Goal: Task Accomplishment & Management: Use online tool/utility

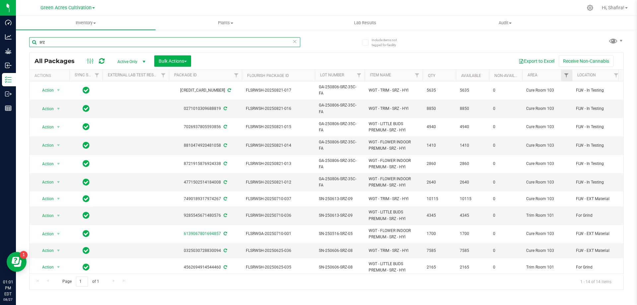
type input "srz"
click at [565, 72] on link "Filter" at bounding box center [566, 75] width 11 height 11
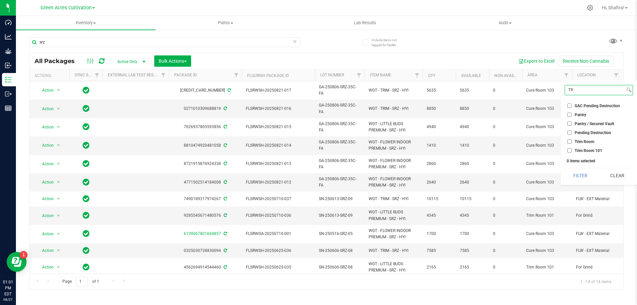
type input "TR"
click at [568, 150] on input "Trim Room 101" at bounding box center [569, 150] width 4 height 4
checkbox input "true"
click at [574, 173] on button "Filter" at bounding box center [581, 175] width 32 height 15
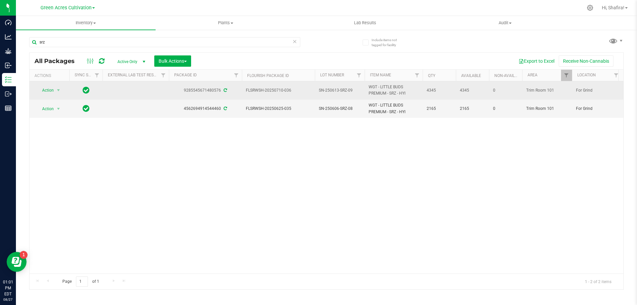
click at [346, 90] on span "SN-250613-SRZ-09" at bounding box center [340, 90] width 42 height 6
click at [346, 89] on input "SN-250613-SRZ-09" at bounding box center [338, 90] width 47 height 10
click at [347, 89] on input "SN-250613-SRZ-09" at bounding box center [338, 90] width 47 height 10
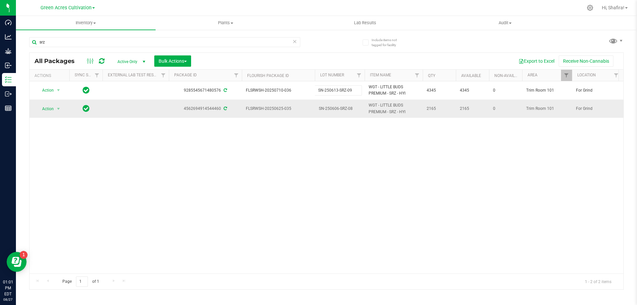
click at [339, 107] on span "SN-250606-SRZ-08" at bounding box center [340, 109] width 42 height 6
click at [339, 107] on input "SN-250606-SRZ-08" at bounding box center [338, 109] width 47 height 10
type input "SN-250613-SRZ-09"
click at [281, 160] on div "All Packages Active Only Active Only Lab Samples Locked All External Internal B…" at bounding box center [326, 170] width 595 height 237
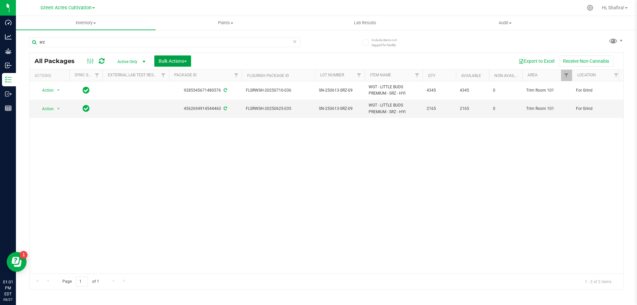
click at [184, 56] on button "Bulk Actions" at bounding box center [172, 60] width 37 height 11
click at [191, 92] on div "Combine packages (lot)" at bounding box center [186, 89] width 56 height 11
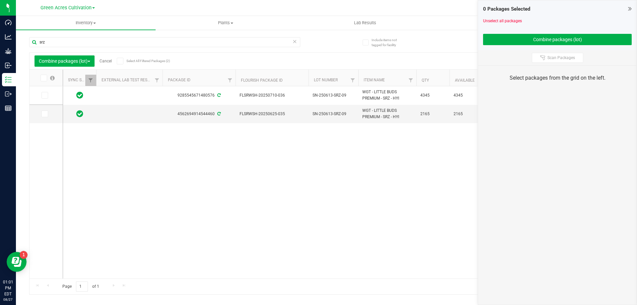
click at [45, 82] on th at bounding box center [46, 78] width 33 height 17
click at [45, 81] on span at bounding box center [43, 78] width 7 height 7
click at [0, 0] on input "checkbox" at bounding box center [0, 0] width 0 height 0
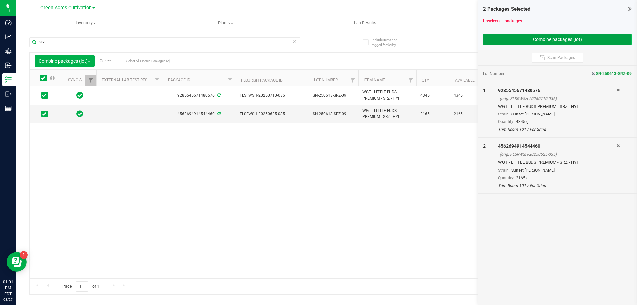
click at [540, 40] on button "Combine packages (lot)" at bounding box center [557, 39] width 149 height 11
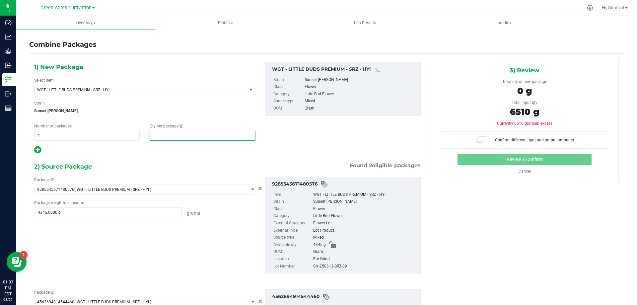
click at [233, 133] on span at bounding box center [203, 136] width 106 height 10
type input "6510"
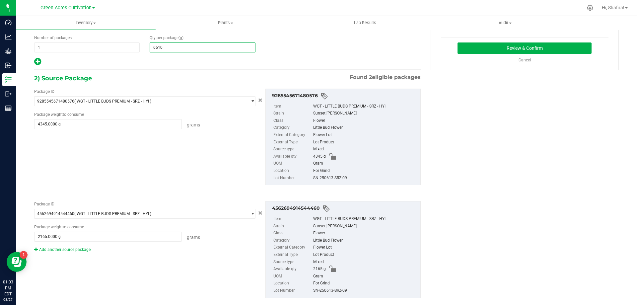
scroll to position [100, 0]
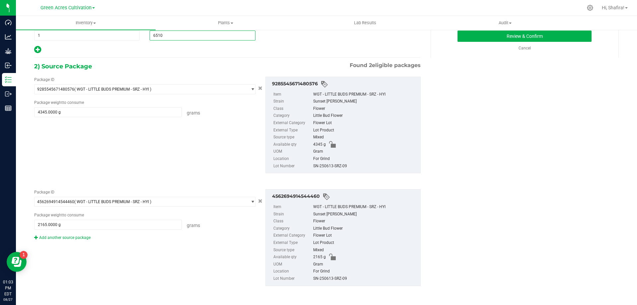
type input "6,510"
click at [334, 168] on div "SN-250613-SRZ-09" at bounding box center [365, 166] width 104 height 7
copy div "SN-250613-SRZ-09"
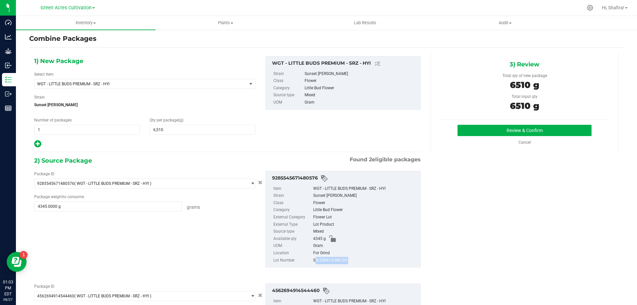
scroll to position [0, 0]
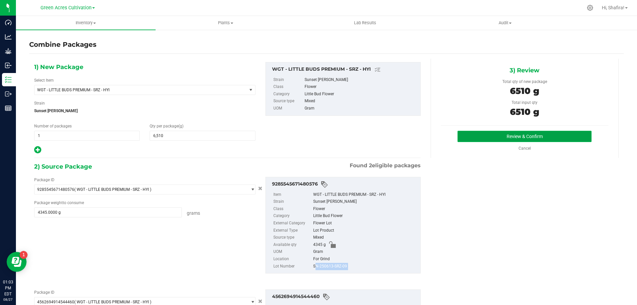
click at [513, 139] on button "Review & Confirm" at bounding box center [525, 136] width 134 height 11
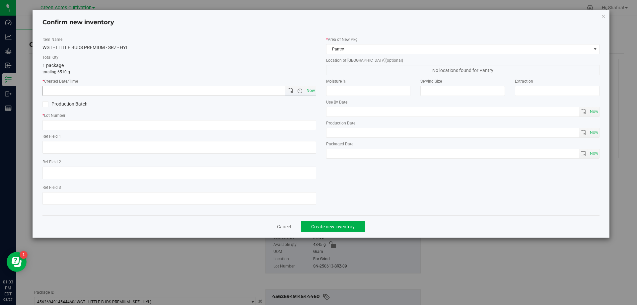
click at [311, 93] on span "Now" at bounding box center [310, 91] width 11 height 10
type input "[DATE] 1:03 PM"
paste input "SN-250613-SRZ-09"
type input "SN-250613-SRZ-09-FA"
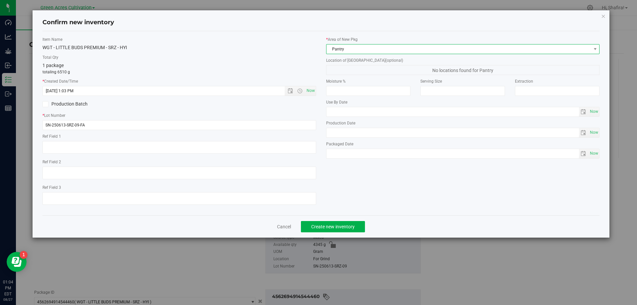
click at [363, 47] on span "Pantry" at bounding box center [458, 48] width 265 height 9
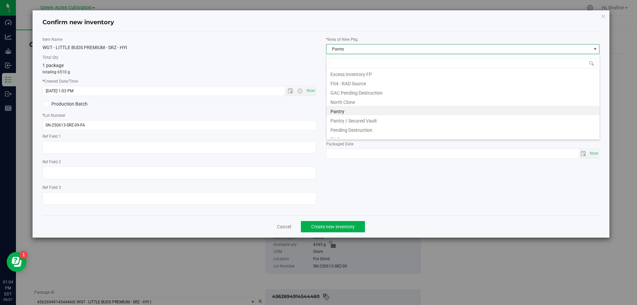
scroll to position [88, 0]
click at [356, 134] on li "Trim Room 101" at bounding box center [462, 137] width 273 height 9
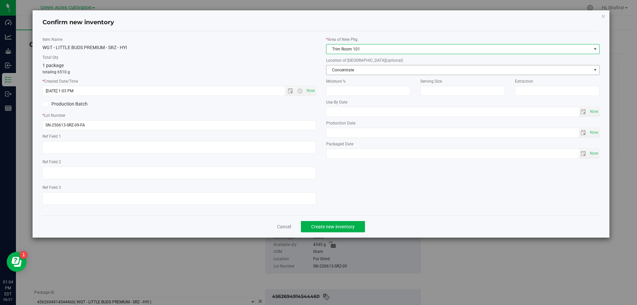
click at [354, 71] on span "Concentrate" at bounding box center [458, 69] width 265 height 9
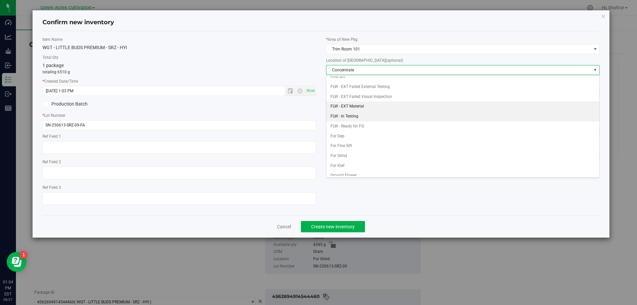
scroll to position [66, 0]
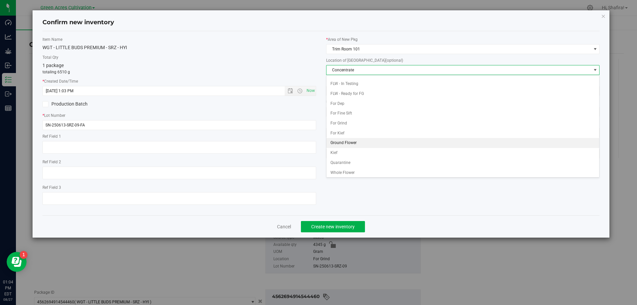
click at [350, 143] on li "Ground Flower" at bounding box center [462, 143] width 273 height 10
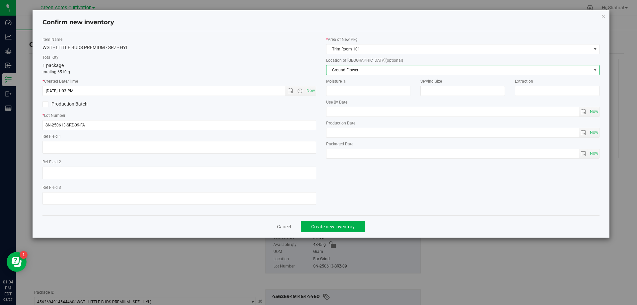
click at [353, 72] on span "Ground Flower" at bounding box center [458, 69] width 265 height 9
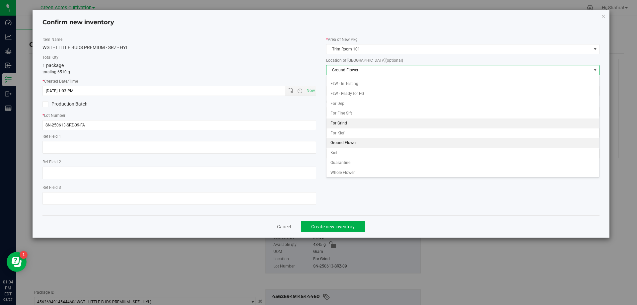
click at [361, 120] on li "For Grind" at bounding box center [462, 123] width 273 height 10
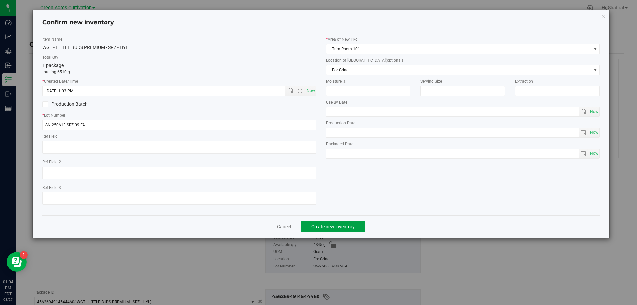
click at [355, 225] on button "Create new inventory" at bounding box center [333, 226] width 64 height 11
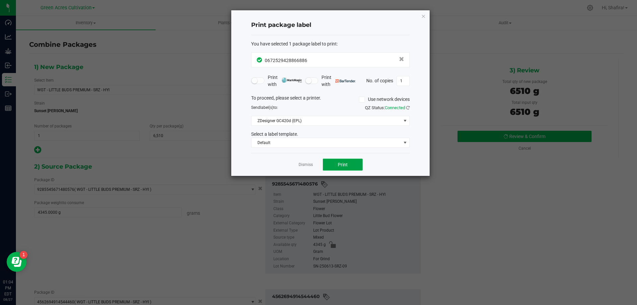
click at [340, 163] on span "Print" at bounding box center [343, 164] width 10 height 5
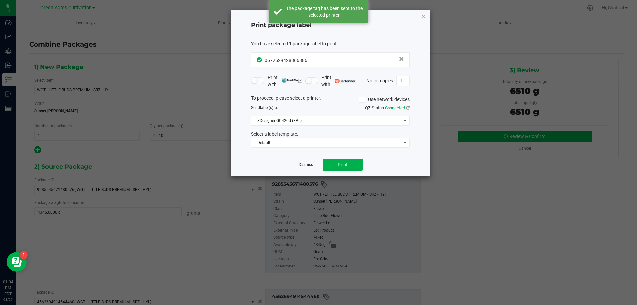
click at [302, 166] on link "Dismiss" at bounding box center [306, 165] width 14 height 6
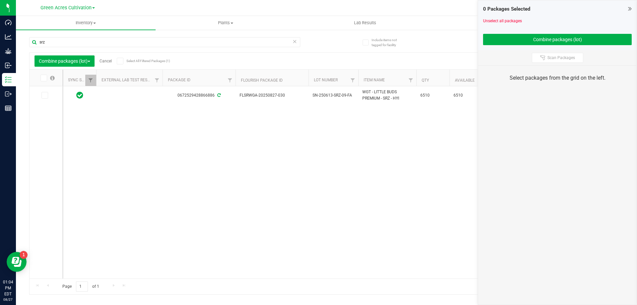
click at [101, 61] on span "Cancel" at bounding box center [103, 61] width 17 height 5
click at [111, 61] on link "Cancel" at bounding box center [106, 61] width 12 height 5
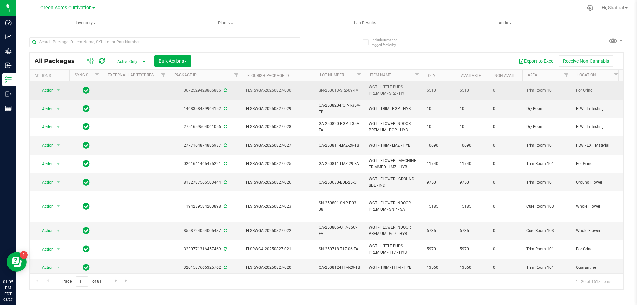
click at [334, 90] on span "SN-250613-SRZ-09-FA" at bounding box center [340, 90] width 42 height 6
click at [334, 90] on input "SN-250613-SRZ-09-FA" at bounding box center [338, 90] width 47 height 10
click at [333, 90] on input "SN-250613-SRZ-09-FA" at bounding box center [338, 90] width 47 height 10
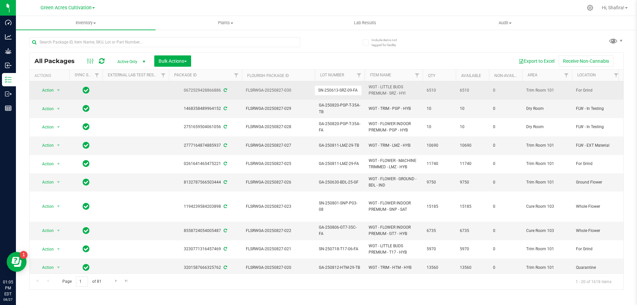
click at [282, 92] on span "FLSRWGA-20250827-030" at bounding box center [278, 90] width 65 height 6
copy tr "FLSRWGA-20250827-030"
